Goal: Task Accomplishment & Management: Use online tool/utility

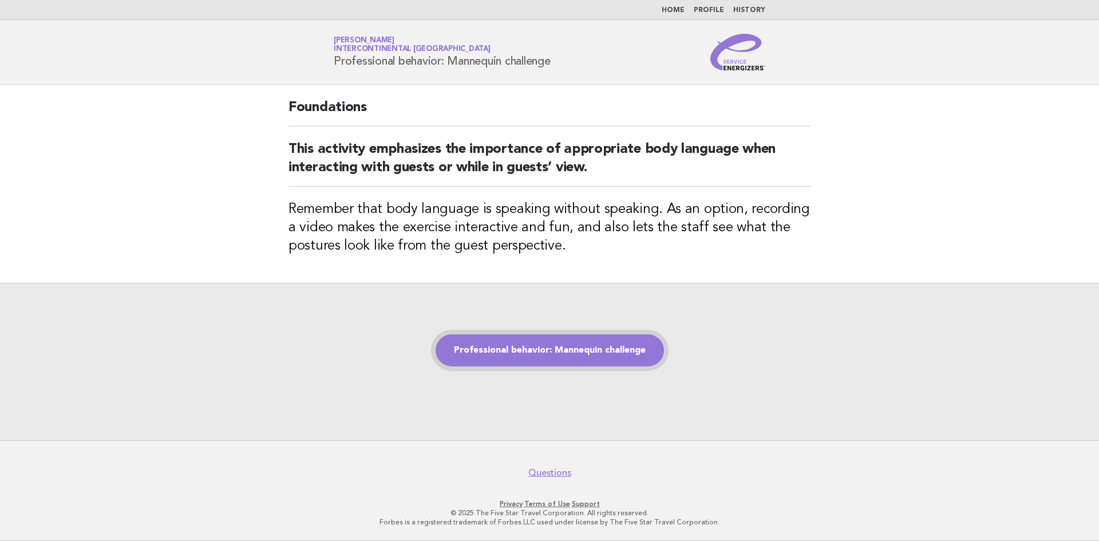
click at [584, 348] on link "Professional behavior: Mannequin challenge" at bounding box center [550, 350] width 228 height 32
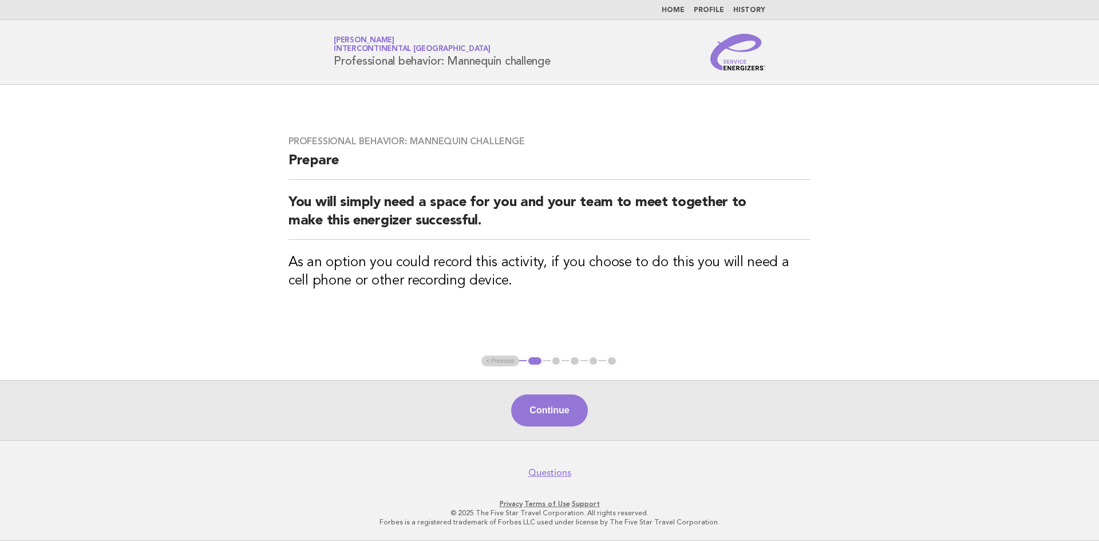
click at [542, 407] on button "Continue" at bounding box center [549, 410] width 76 height 32
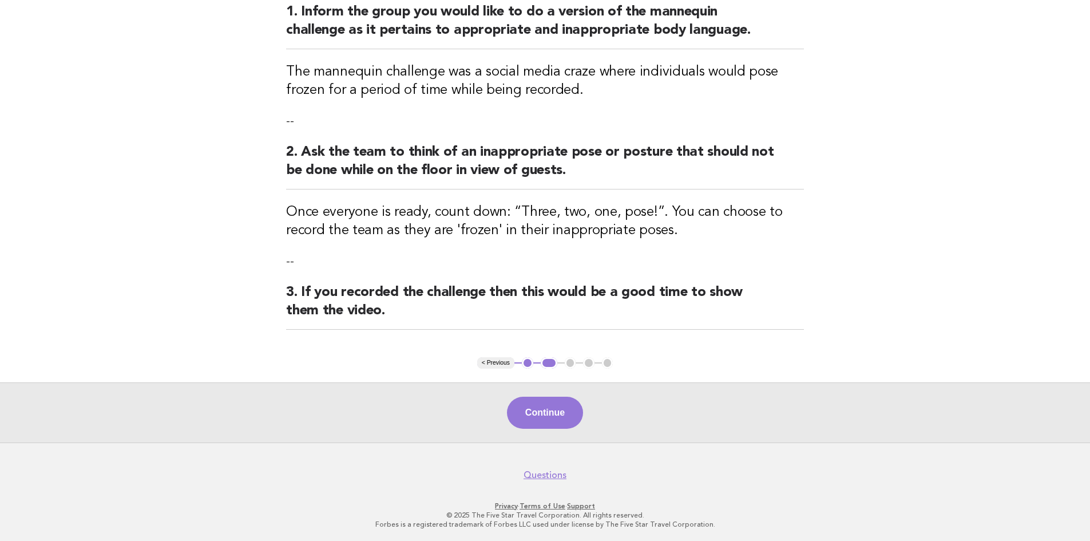
scroll to position [155, 0]
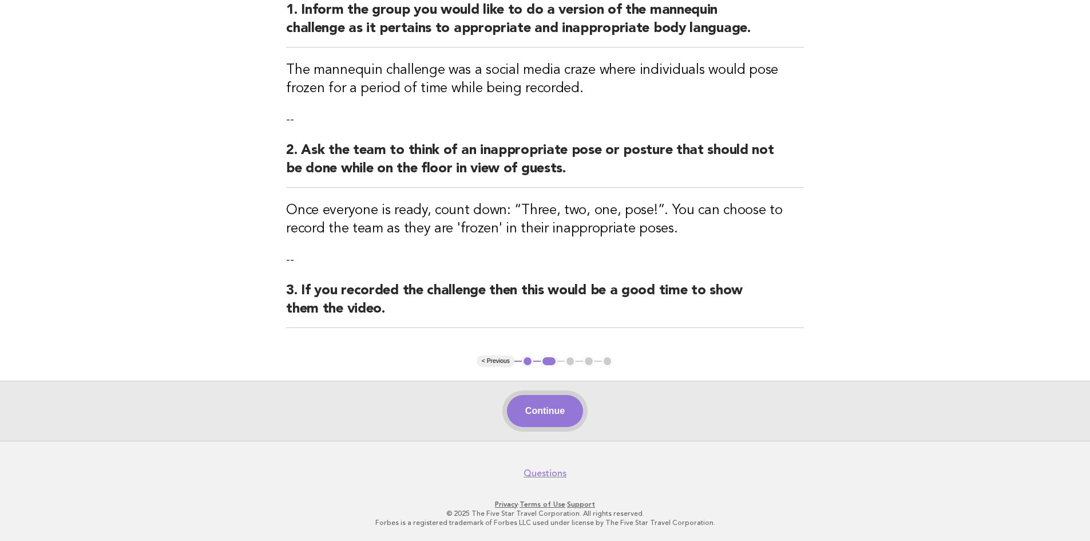
click at [532, 411] on button "Continue" at bounding box center [545, 411] width 76 height 32
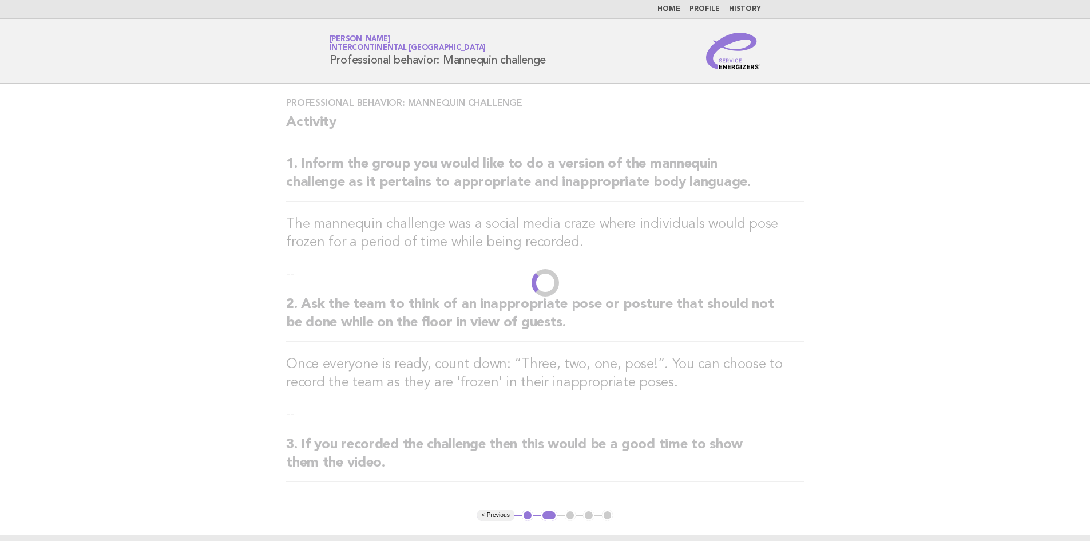
scroll to position [0, 0]
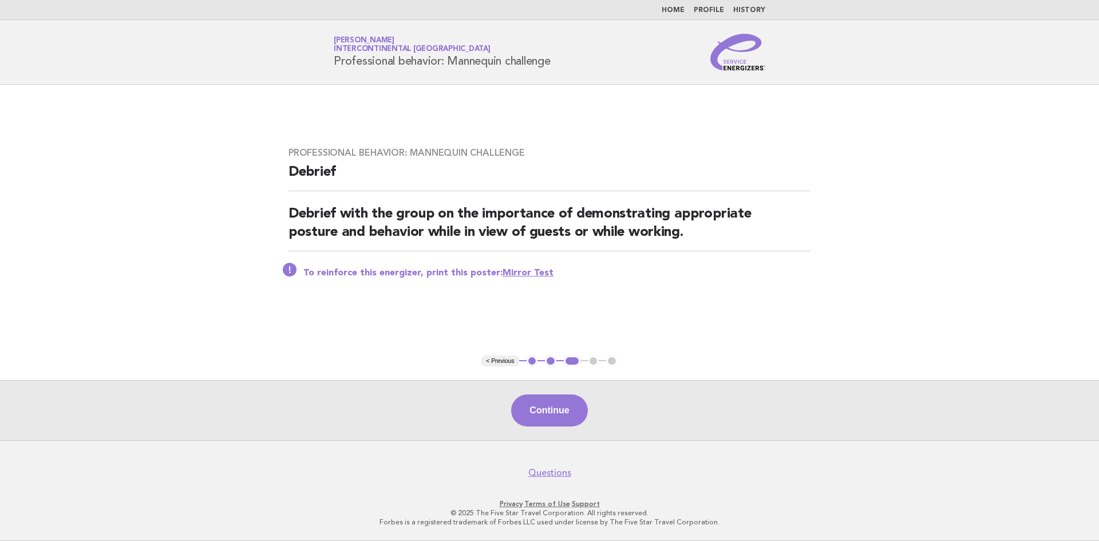
click at [551, 412] on button "Continue" at bounding box center [549, 410] width 76 height 32
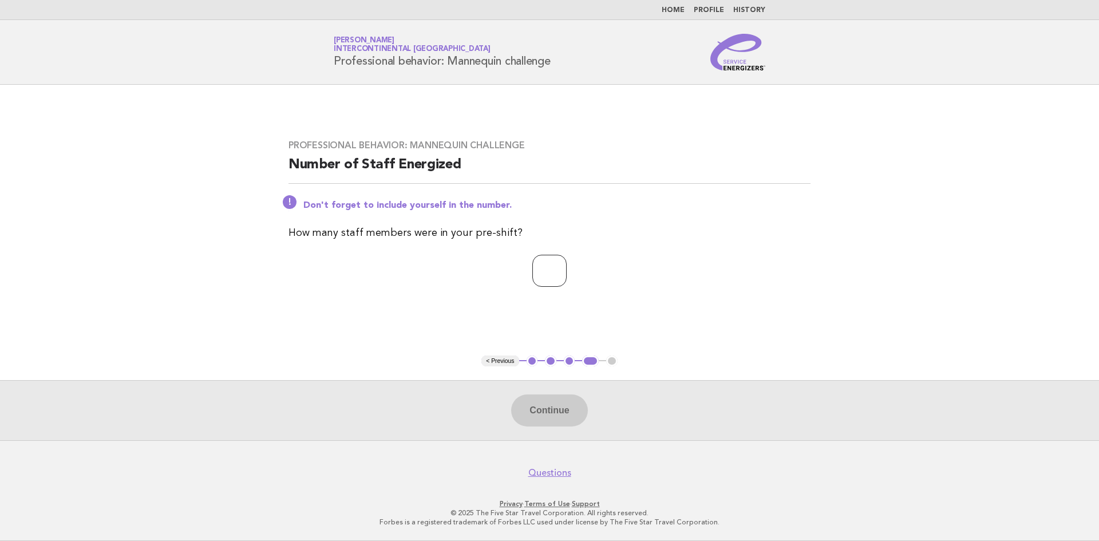
click at [565, 270] on input "*" at bounding box center [549, 271] width 34 height 32
click at [567, 268] on input "*" at bounding box center [549, 271] width 34 height 32
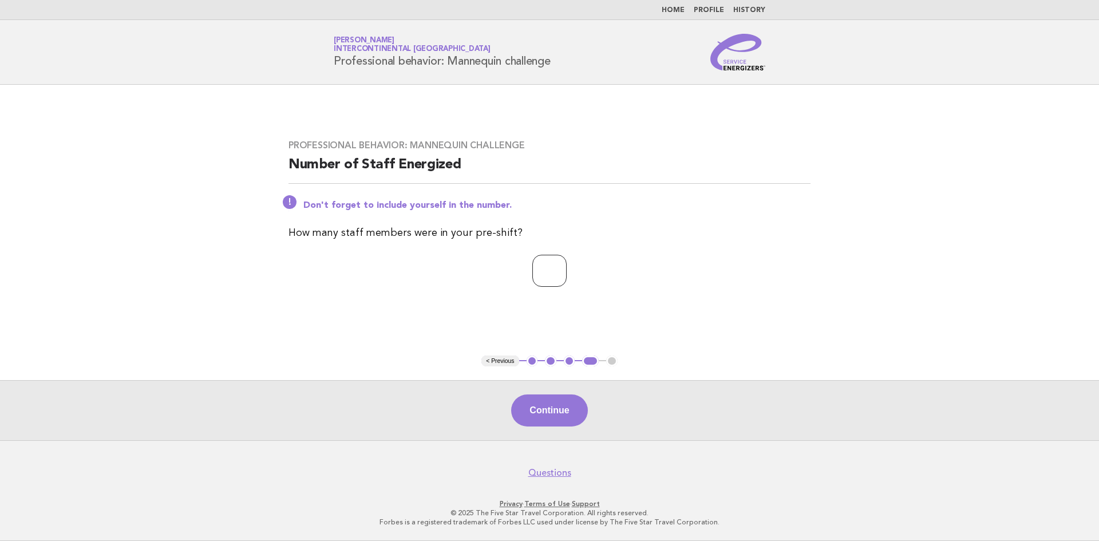
click at [567, 268] on input "*" at bounding box center [549, 271] width 34 height 32
type input "*"
click at [567, 268] on input "*" at bounding box center [549, 271] width 34 height 32
click at [549, 413] on button "Continue" at bounding box center [549, 410] width 76 height 32
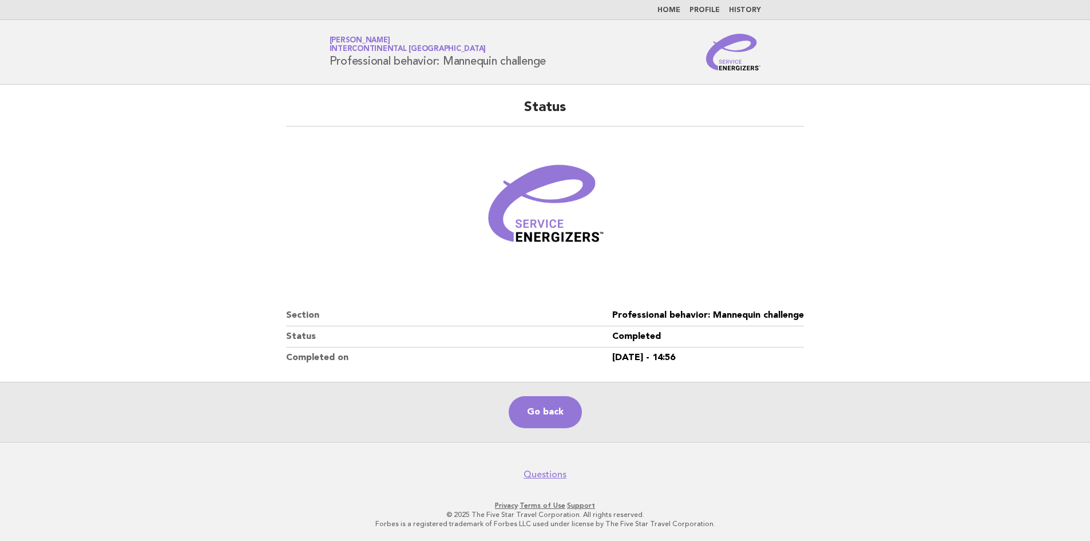
click at [749, 11] on link "History" at bounding box center [745, 10] width 32 height 7
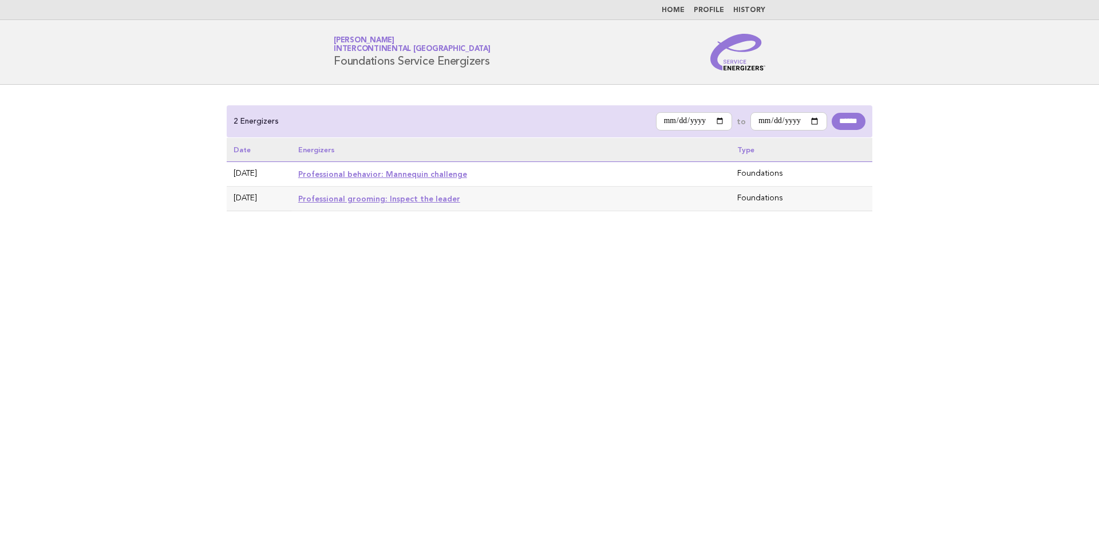
click at [680, 11] on link "Home" at bounding box center [673, 10] width 23 height 7
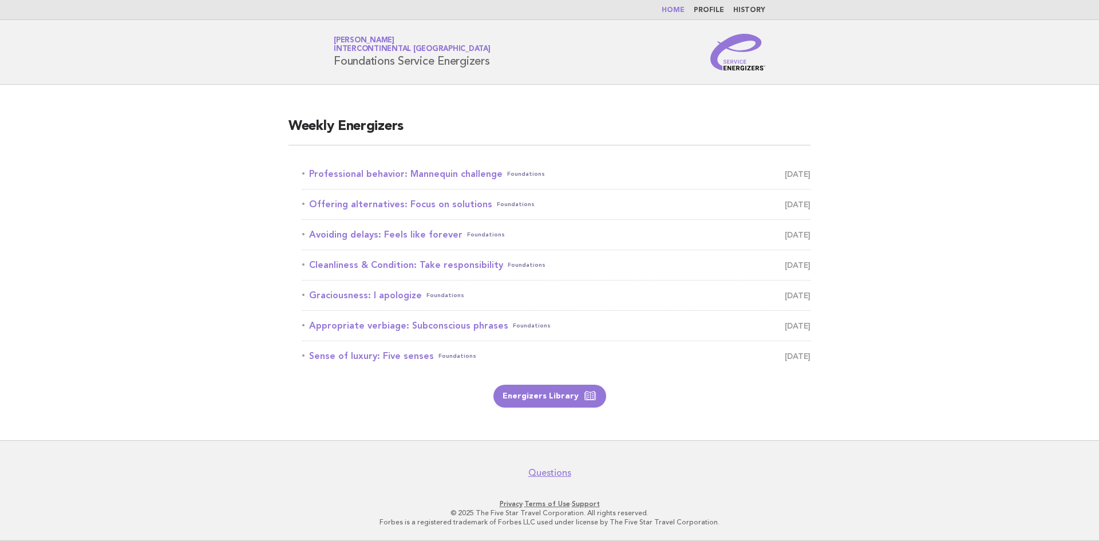
click at [753, 9] on link "History" at bounding box center [749, 10] width 32 height 7
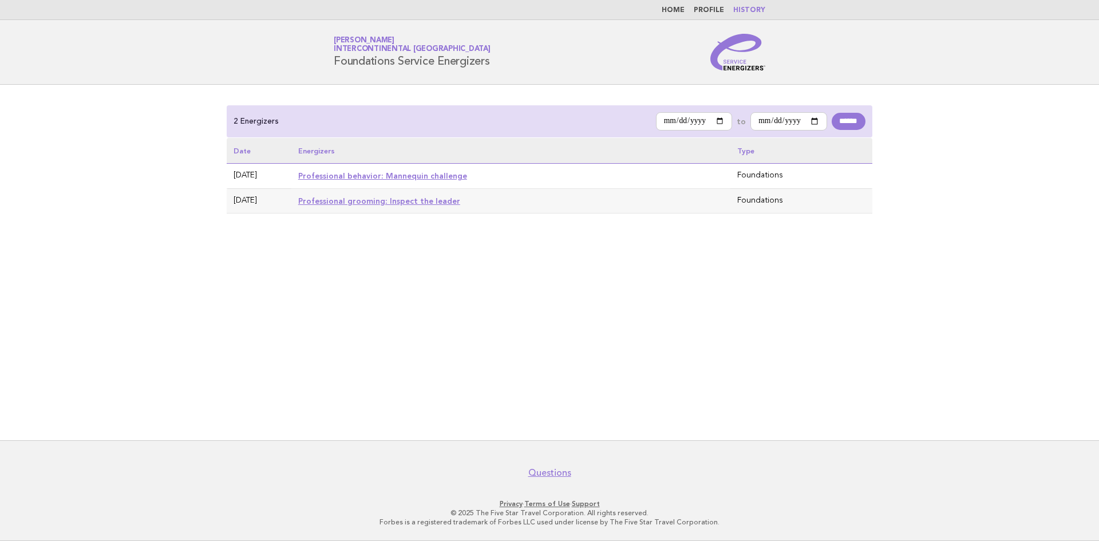
click at [374, 201] on link "Professional grooming: Inspect the leader" at bounding box center [379, 200] width 162 height 9
